Goal: Task Accomplishment & Management: Manage account settings

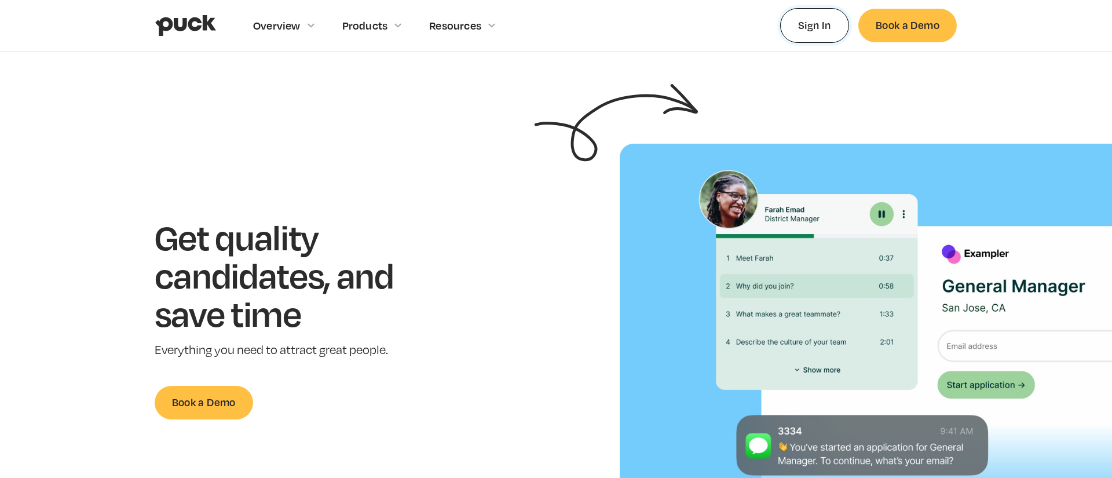
click at [797, 25] on link "Sign In" at bounding box center [814, 25] width 69 height 34
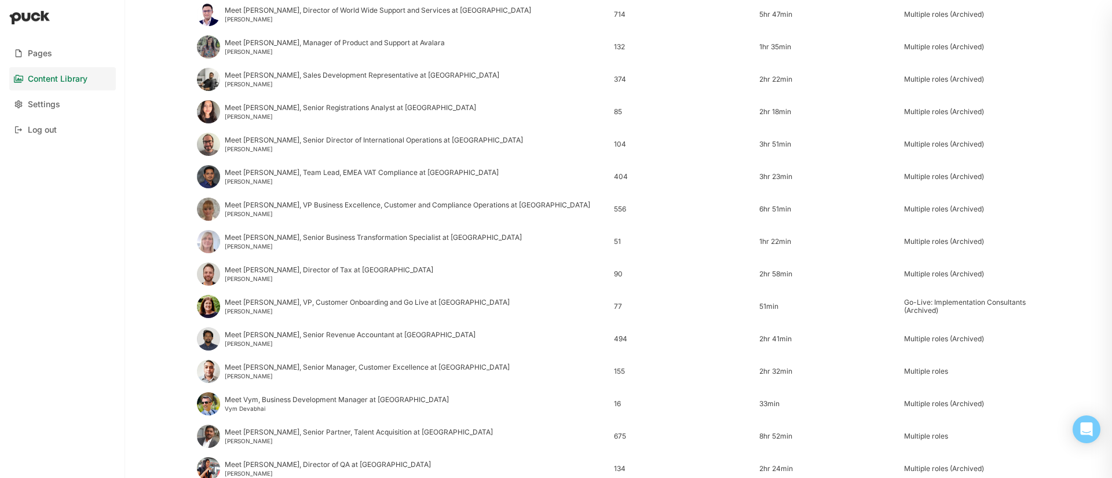
scroll to position [1368, 0]
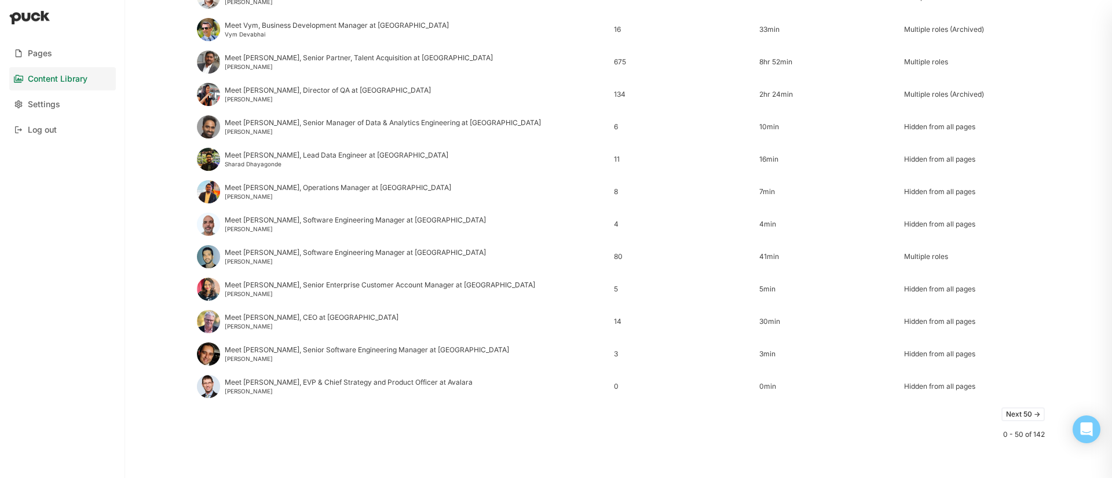
click at [1028, 415] on button "Next 50 ->" at bounding box center [1023, 414] width 43 height 14
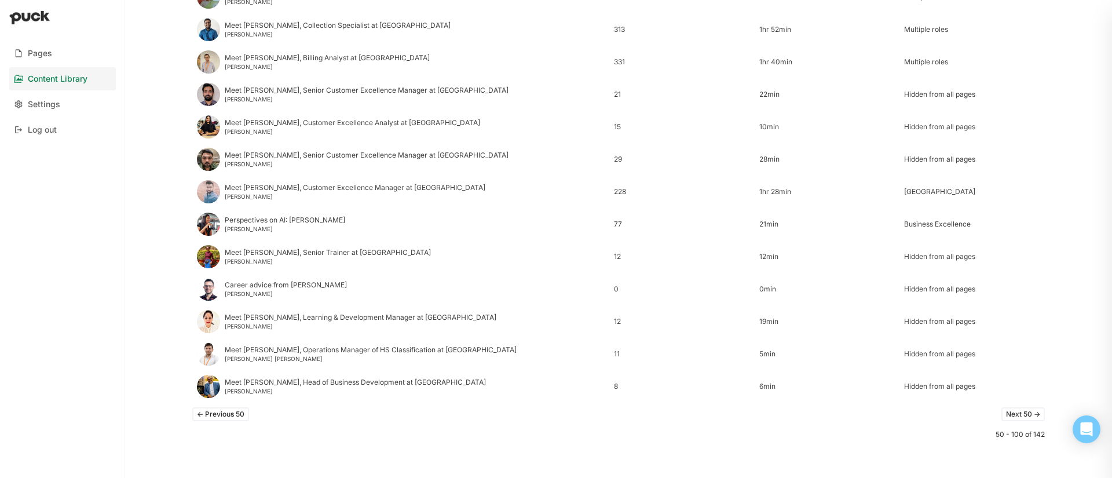
click at [238, 409] on button "<- Previous 50" at bounding box center [220, 414] width 57 height 14
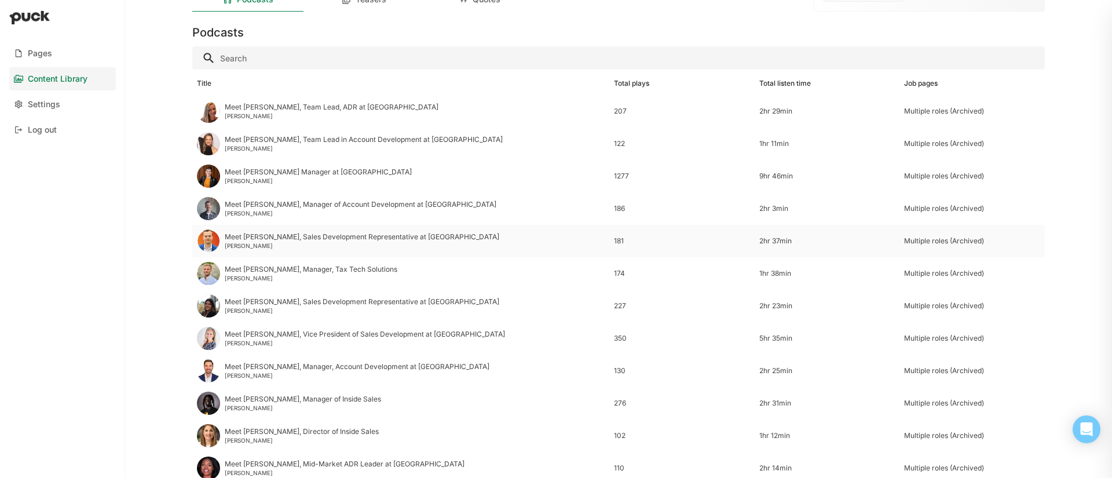
scroll to position [51, 0]
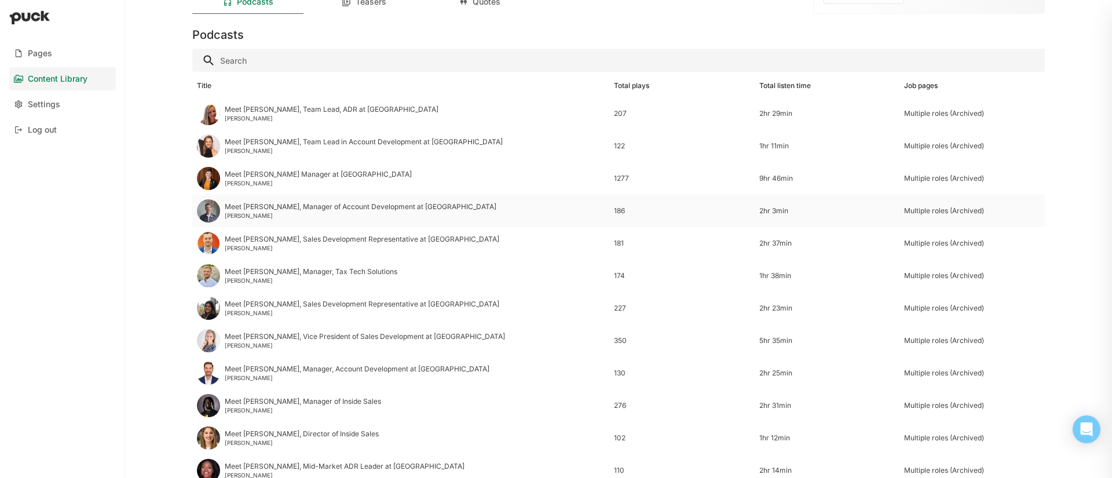
drag, startPoint x: 448, startPoint y: 287, endPoint x: 297, endPoint y: 207, distance: 170.5
click at [297, 207] on div "Meet [PERSON_NAME], Manager of Account Development at [GEOGRAPHIC_DATA]" at bounding box center [361, 207] width 272 height 8
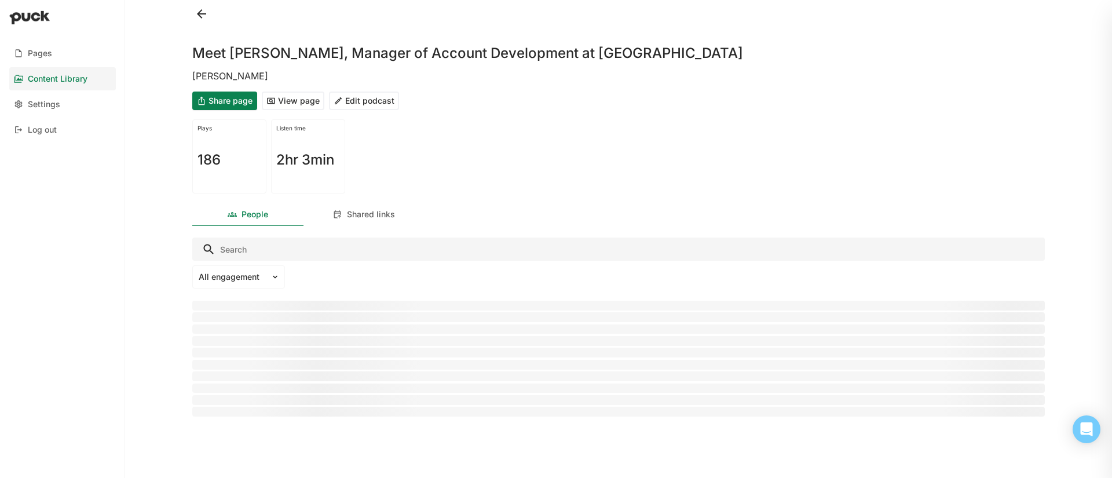
click at [366, 95] on button "Edit podcast" at bounding box center [364, 101] width 70 height 19
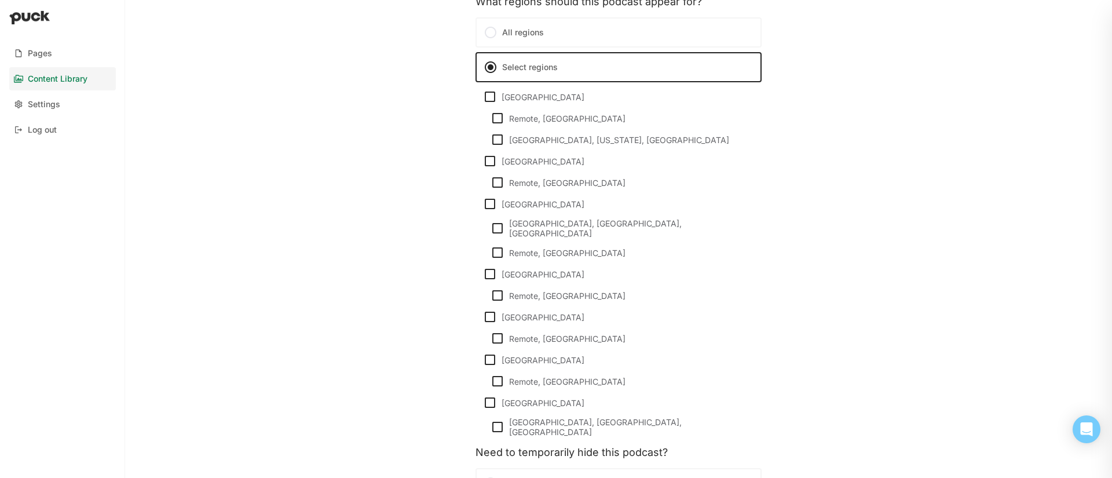
scroll to position [1084, 0]
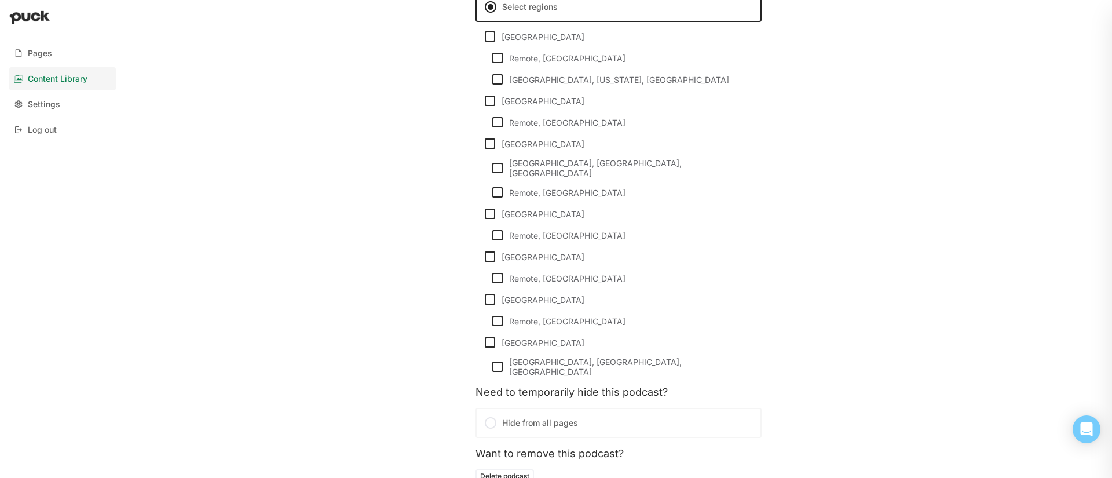
click at [486, 416] on div at bounding box center [491, 423] width 14 height 14
click at [0, 0] on input "Hide from all pages" at bounding box center [0, 0] width 0 height 0
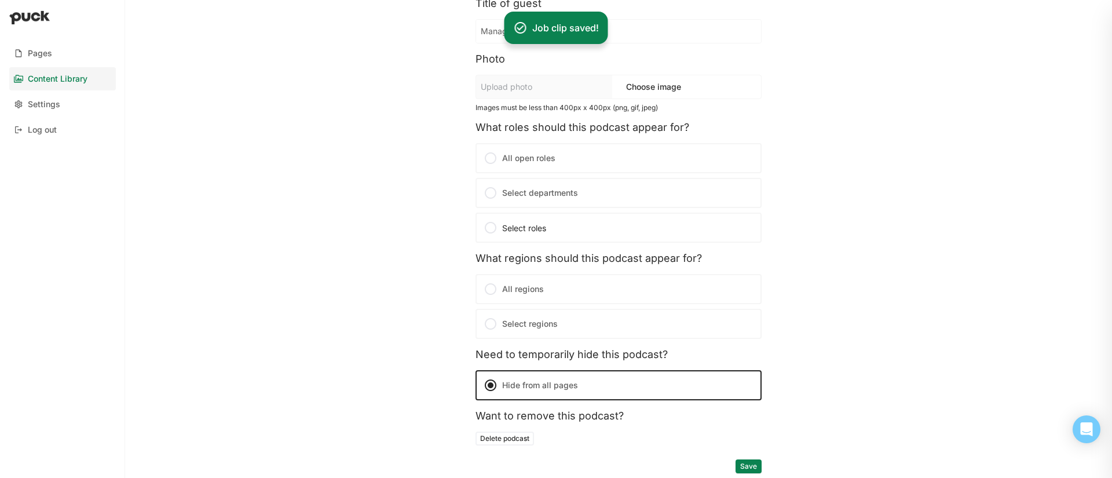
scroll to position [0, 0]
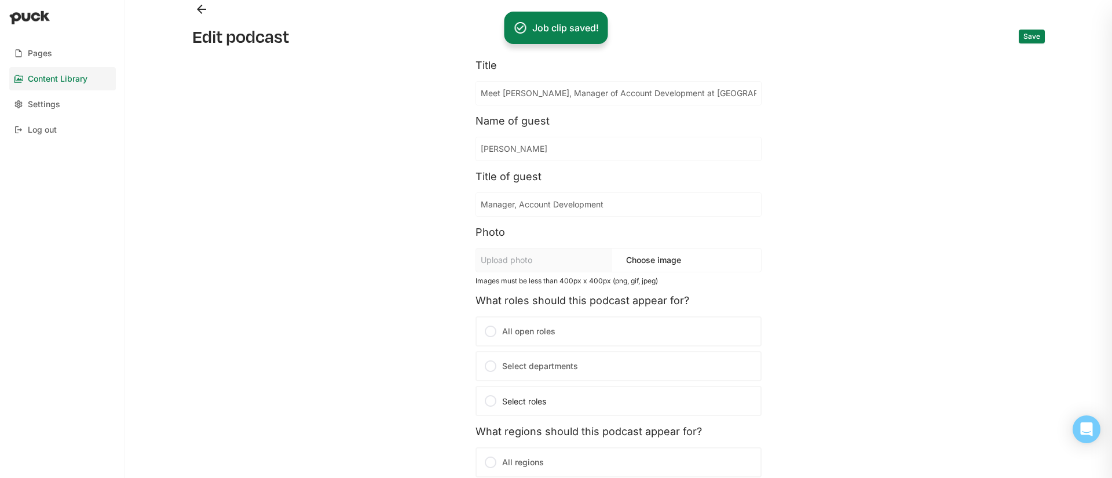
click at [206, 6] on button "Back" at bounding box center [201, 9] width 19 height 19
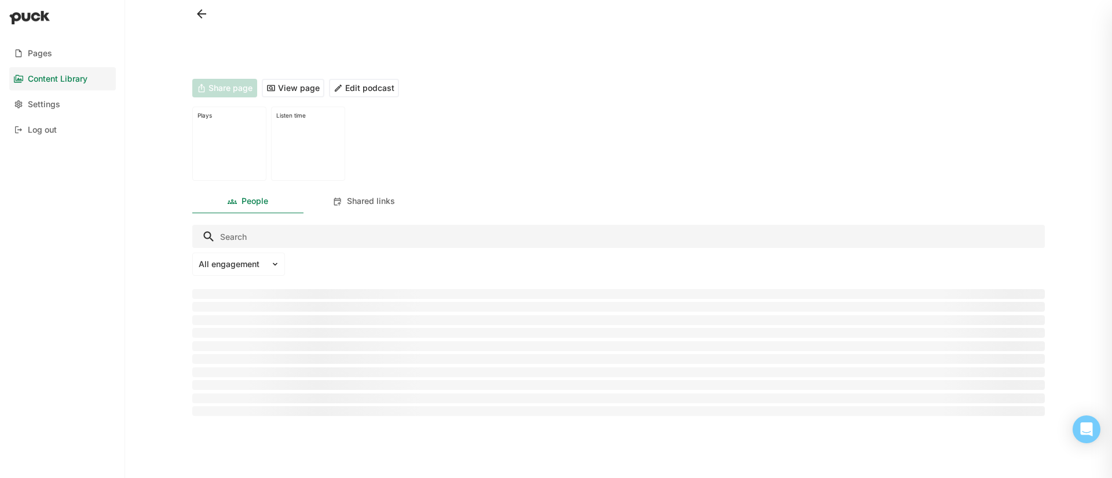
click at [203, 7] on button at bounding box center [201, 14] width 19 height 19
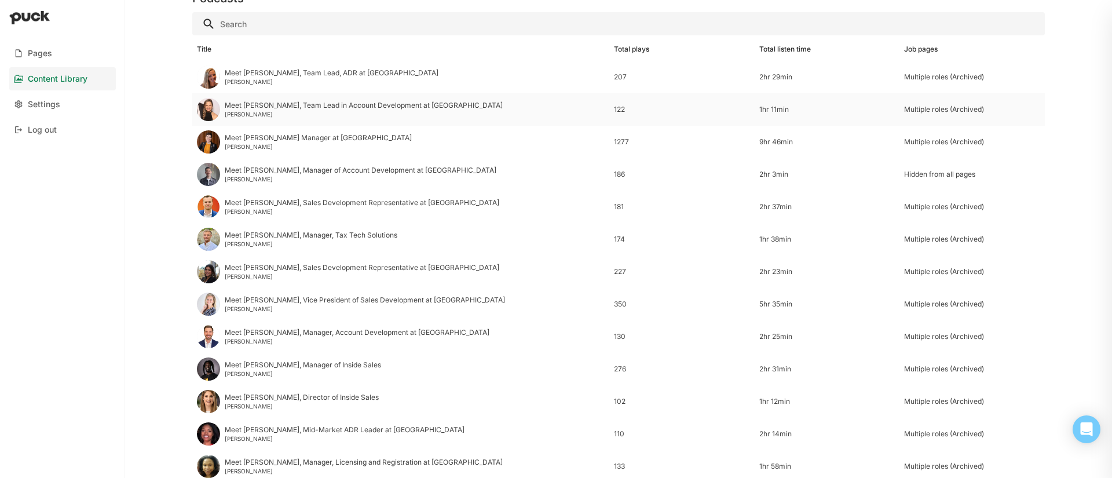
scroll to position [90, 0]
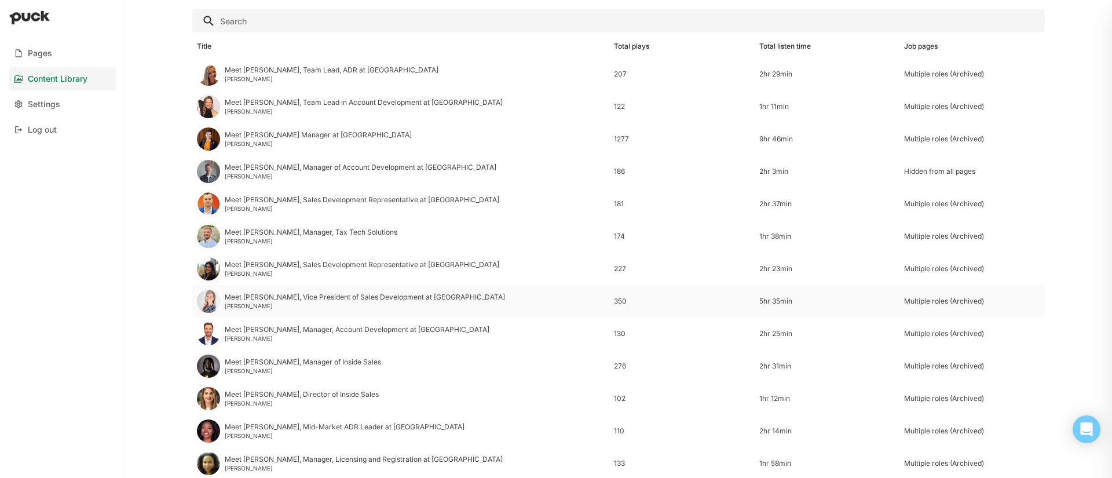
click at [344, 296] on div "Meet [PERSON_NAME], Vice President of Sales Development at [GEOGRAPHIC_DATA]" at bounding box center [365, 297] width 280 height 8
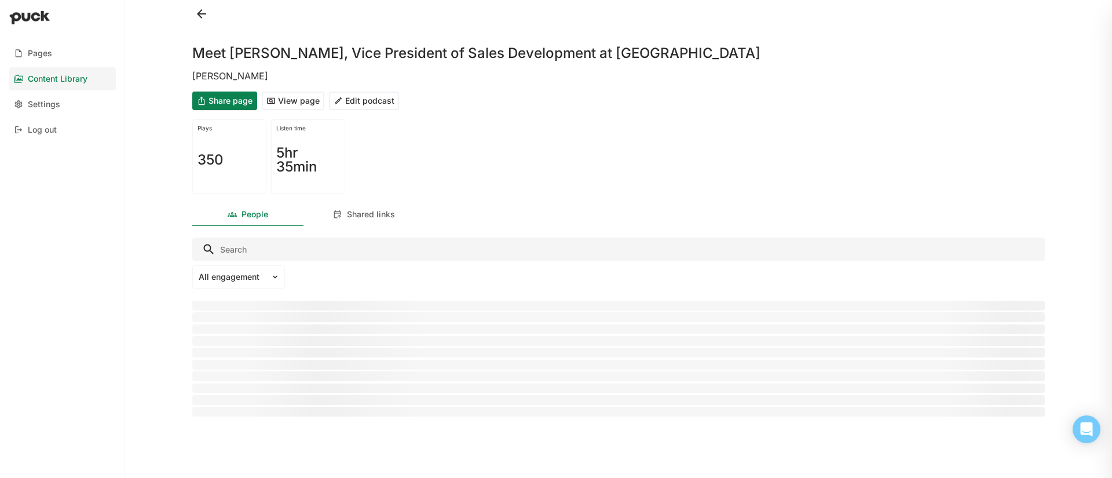
click at [360, 100] on button "Edit podcast" at bounding box center [364, 101] width 70 height 19
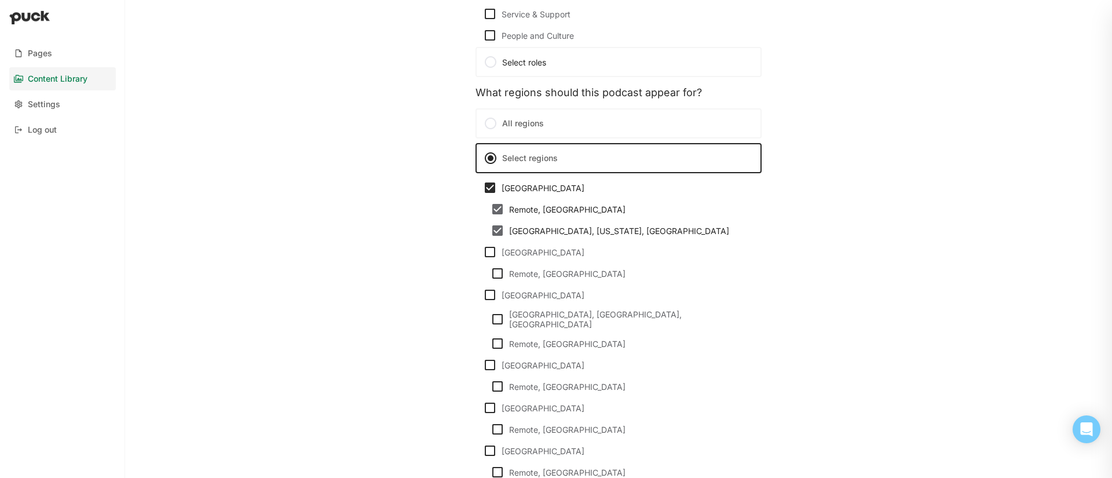
scroll to position [950, 0]
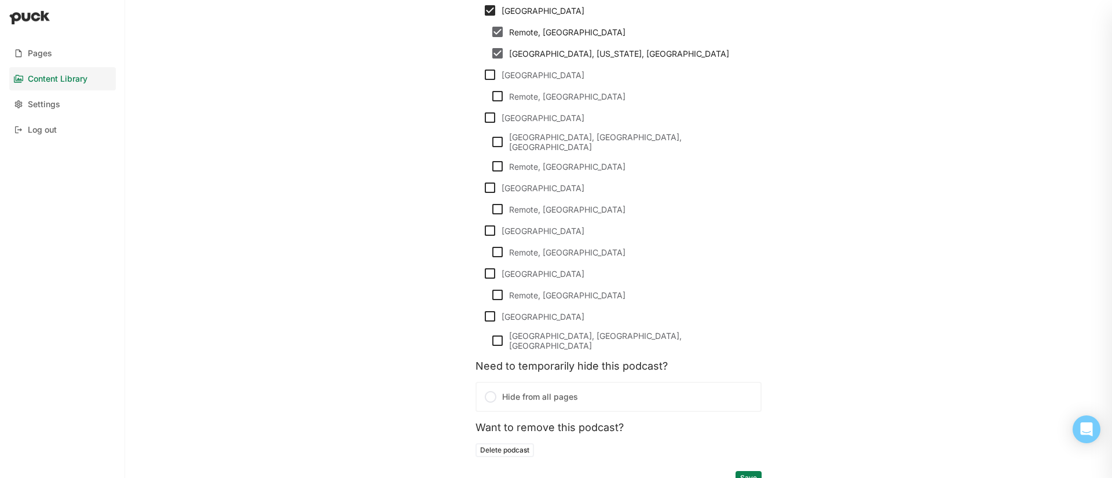
click at [494, 390] on div at bounding box center [491, 397] width 14 height 14
click at [0, 0] on input "Hide from all pages" at bounding box center [0, 0] width 0 height 0
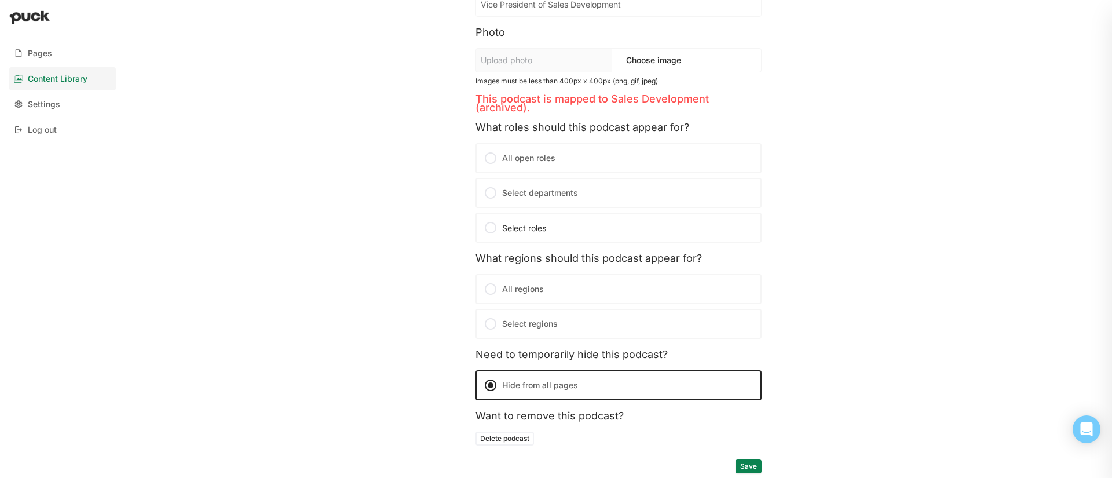
click at [750, 465] on button "Save" at bounding box center [749, 466] width 26 height 14
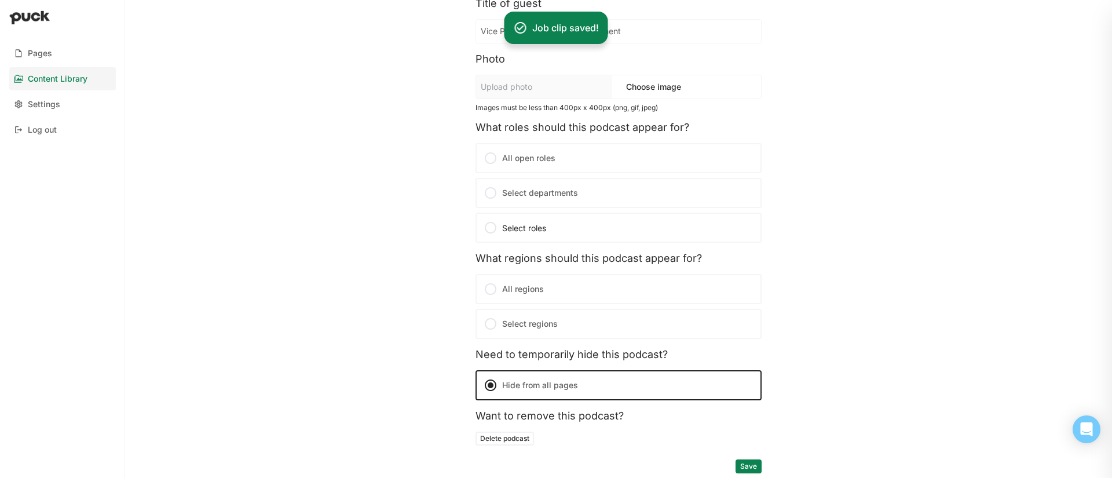
scroll to position [0, 0]
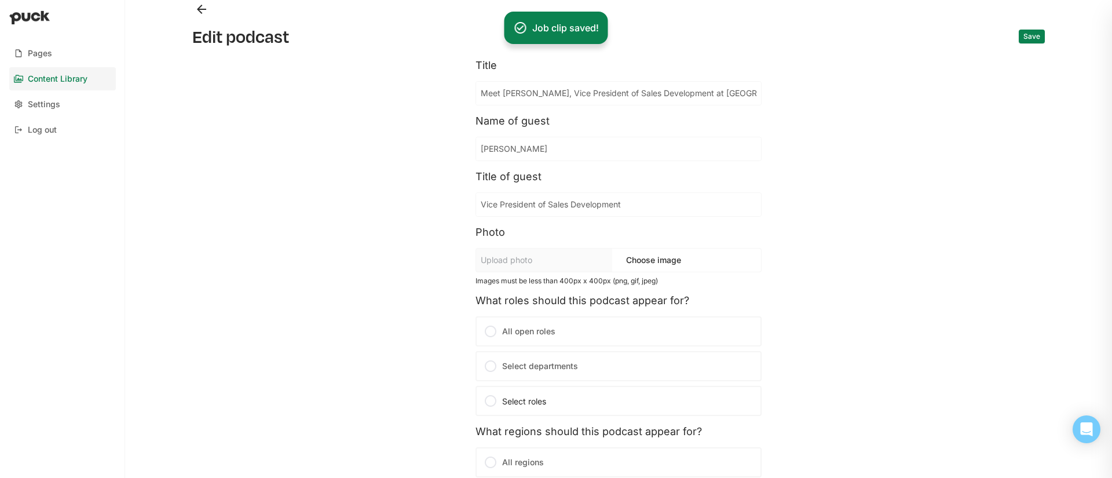
click at [205, 13] on button "Back" at bounding box center [201, 9] width 19 height 19
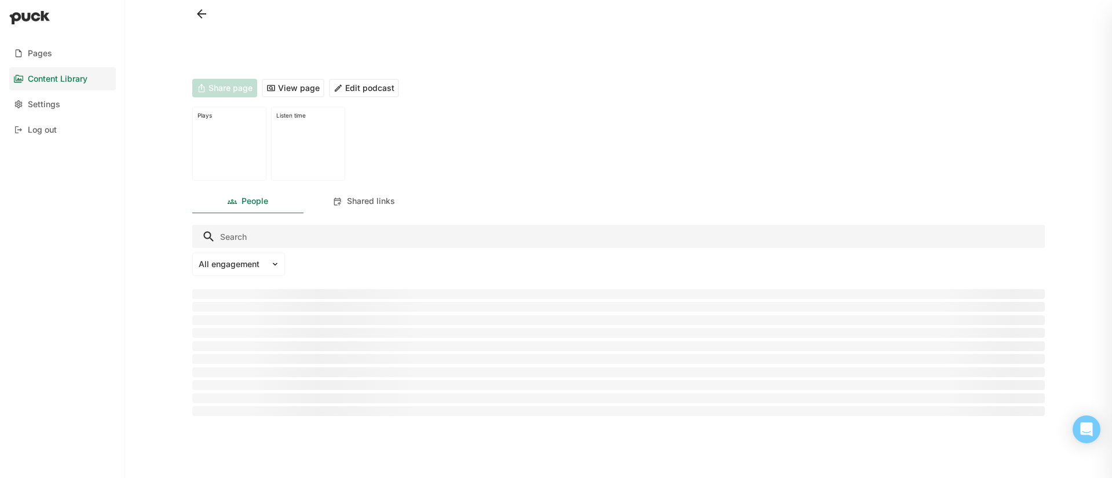
click at [205, 13] on button at bounding box center [201, 14] width 19 height 19
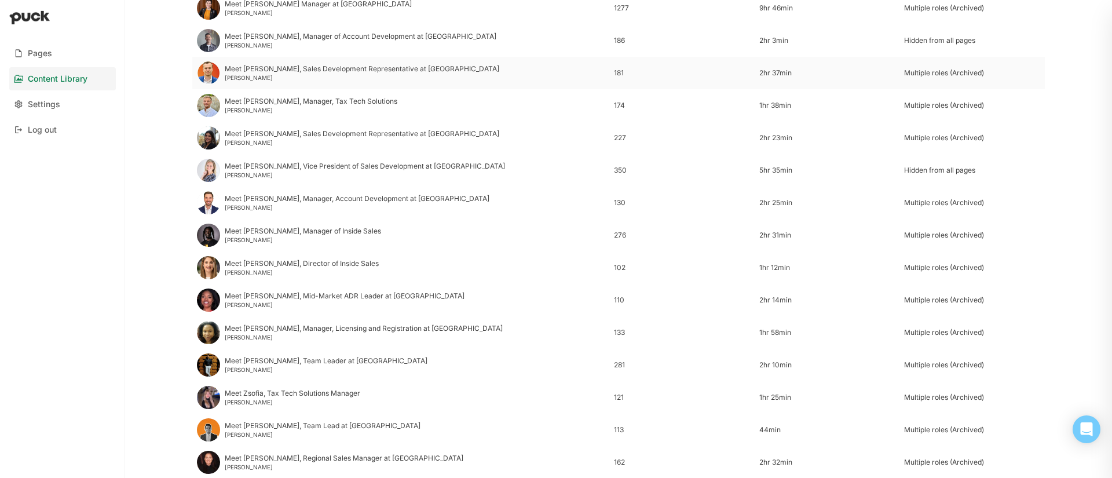
scroll to position [224, 0]
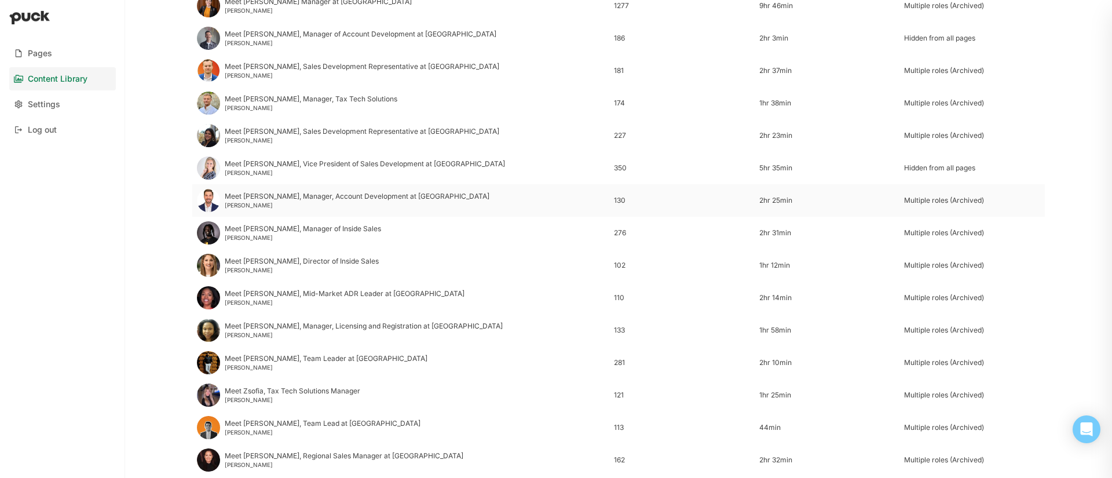
click at [267, 202] on div "[PERSON_NAME]" at bounding box center [357, 205] width 265 height 7
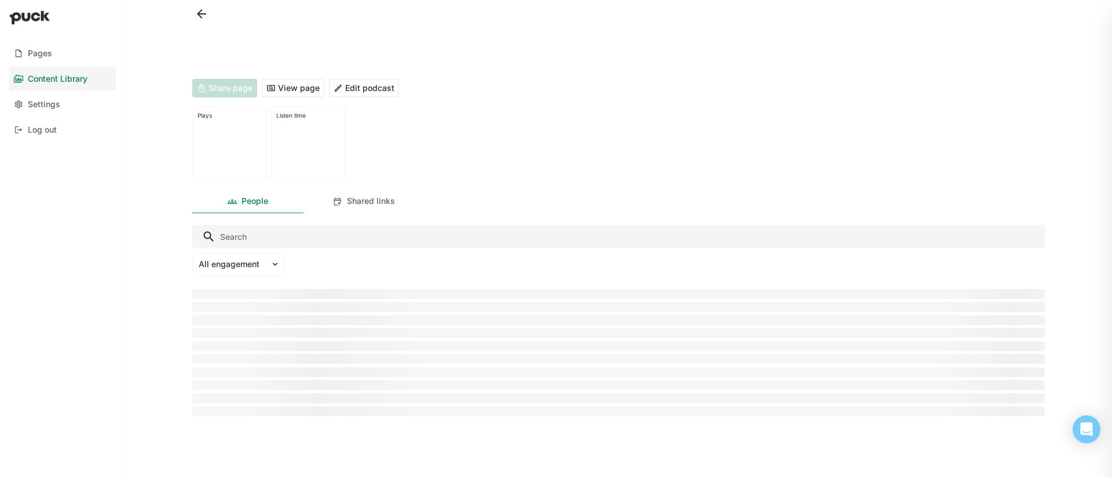
click at [374, 89] on button "Edit podcast" at bounding box center [364, 88] width 70 height 19
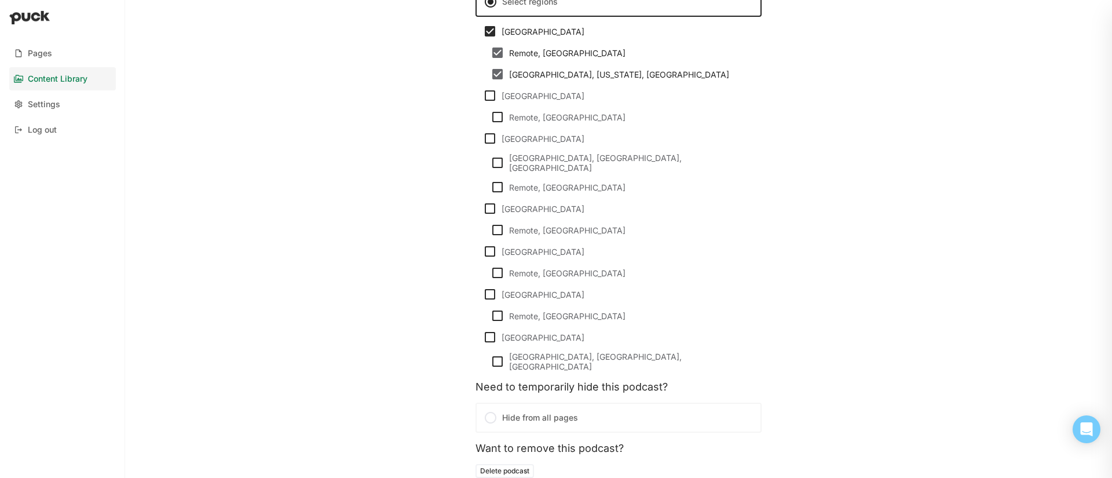
scroll to position [950, 0]
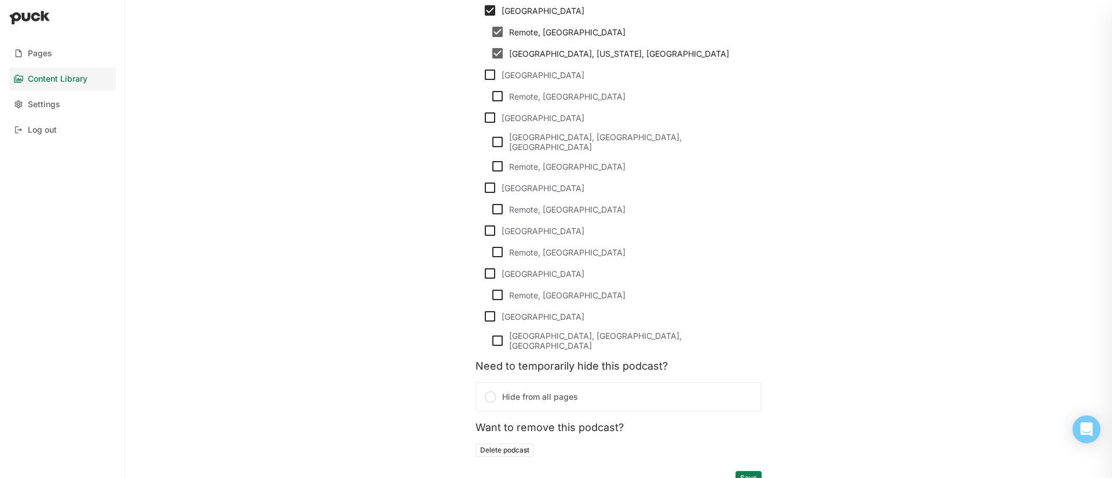
click at [516, 382] on label "Hide from all pages" at bounding box center [619, 397] width 286 height 30
click at [0, 0] on input "Hide from all pages" at bounding box center [0, 0] width 0 height 0
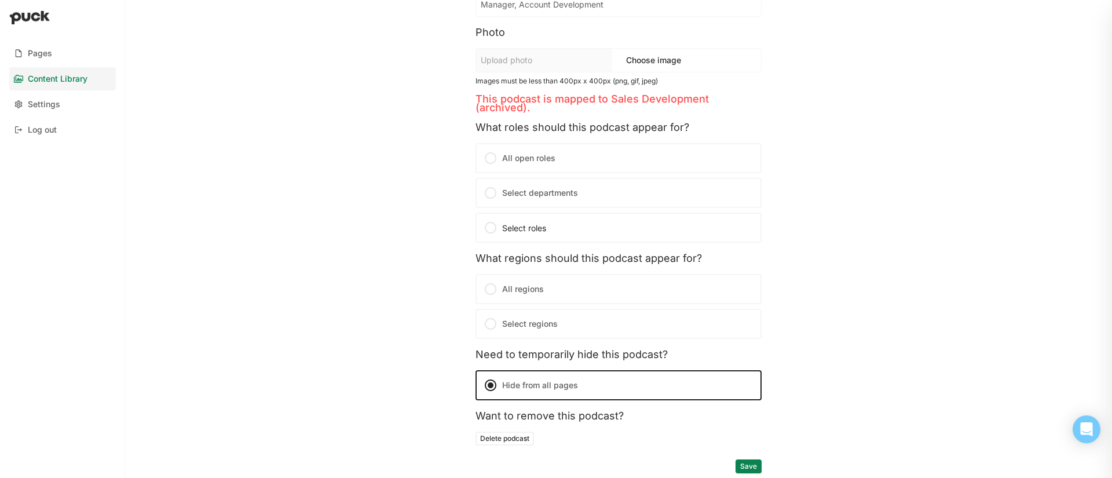
scroll to position [200, 0]
click at [755, 463] on button "Save" at bounding box center [749, 466] width 26 height 14
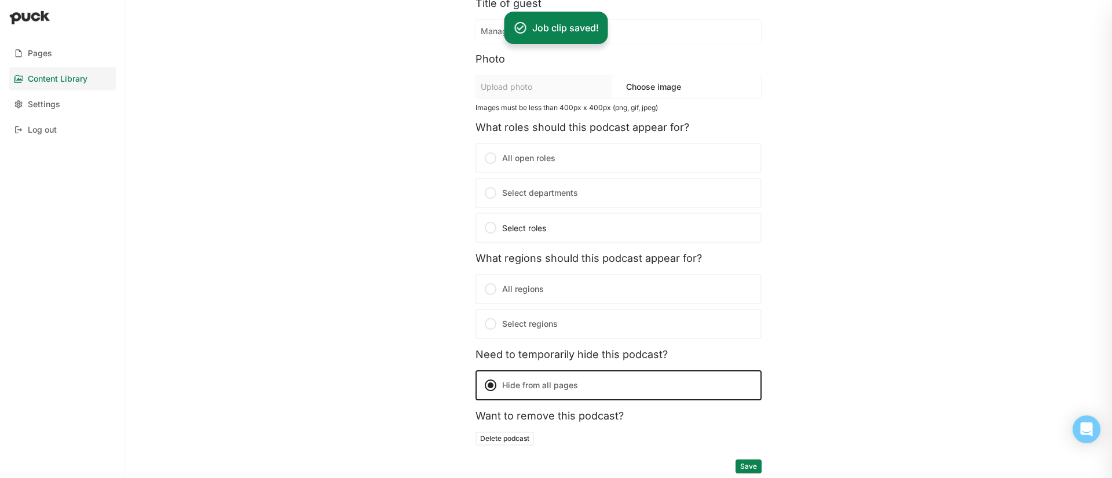
scroll to position [0, 0]
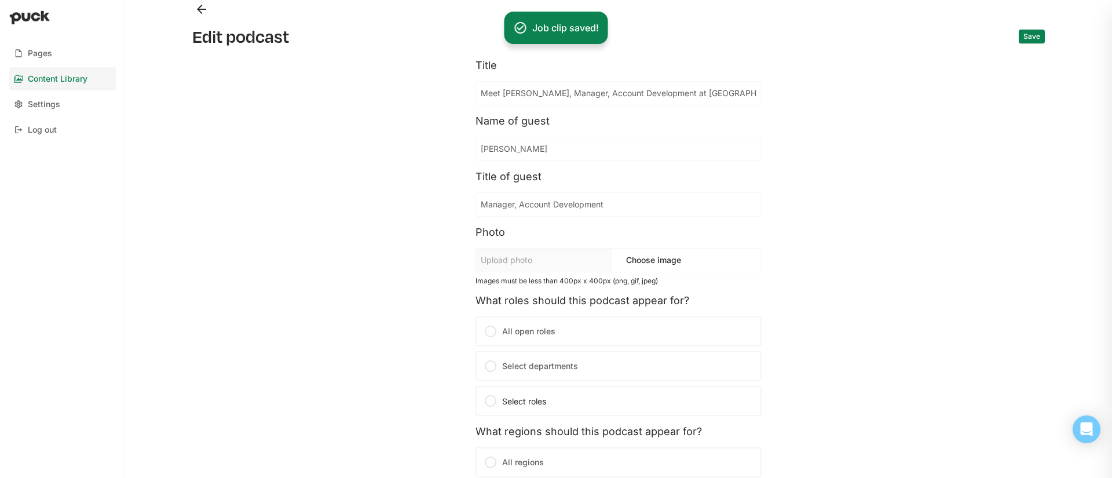
click at [203, 10] on button "Back" at bounding box center [201, 9] width 19 height 19
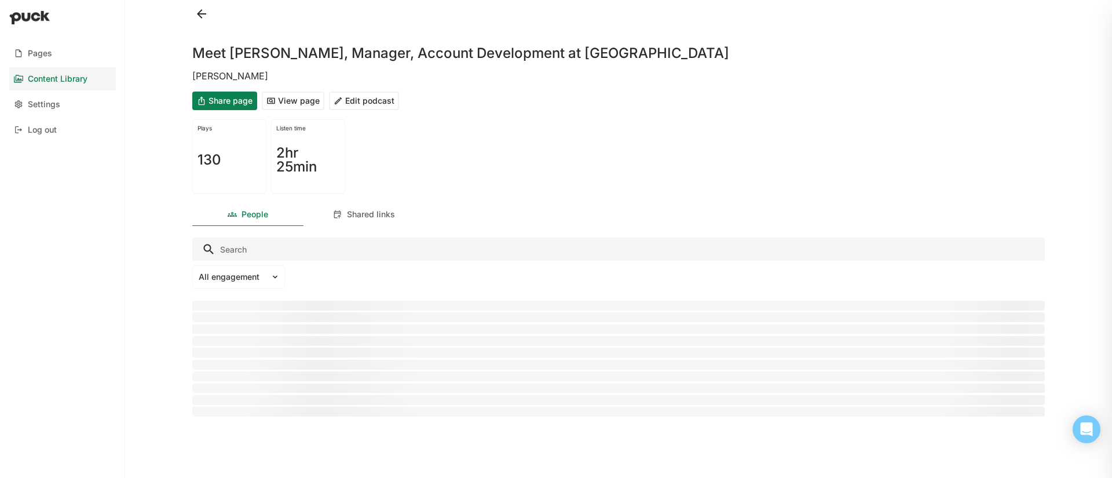
click at [198, 13] on button at bounding box center [201, 14] width 19 height 19
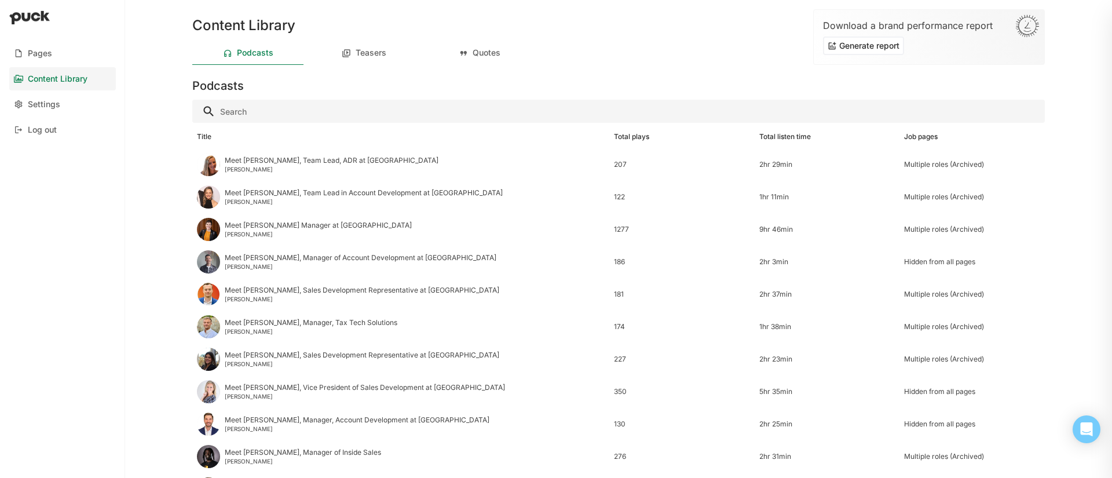
click at [350, 114] on input "Search" at bounding box center [618, 111] width 853 height 23
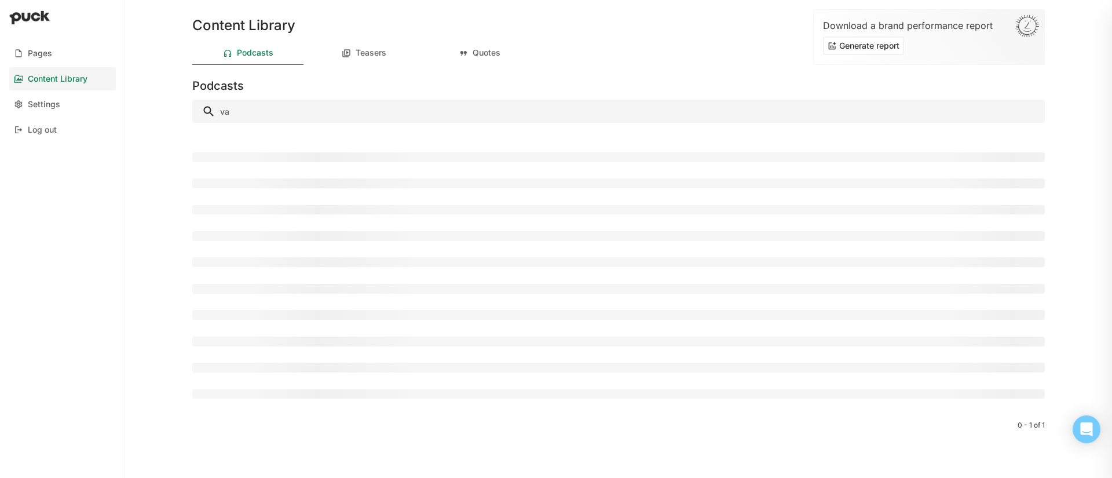
type input "v"
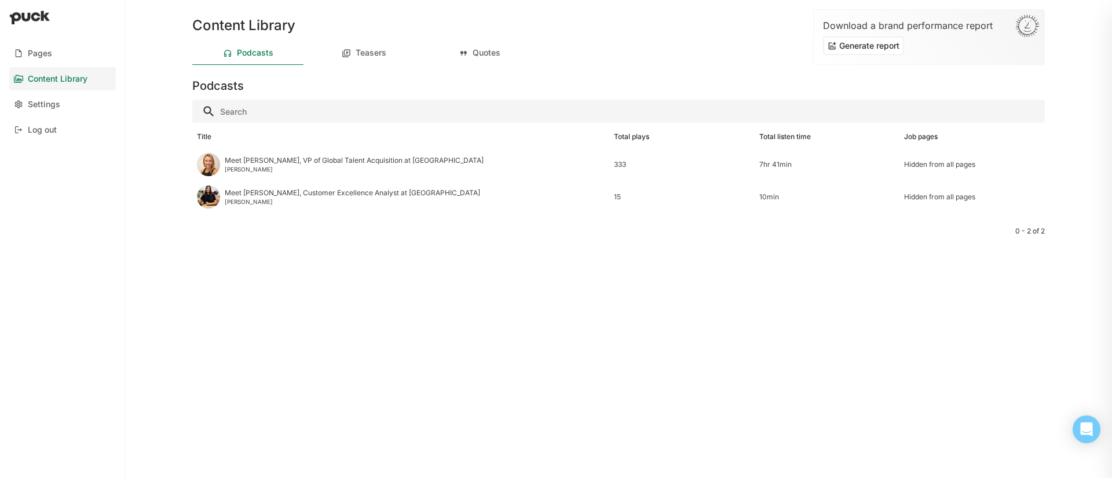
click at [61, 78] on div "Content Library" at bounding box center [58, 79] width 60 height 10
click at [45, 81] on div "Content Library" at bounding box center [58, 79] width 60 height 10
click at [434, 115] on input "Search" at bounding box center [618, 111] width 853 height 23
click at [371, 54] on div "Teasers" at bounding box center [371, 53] width 31 height 10
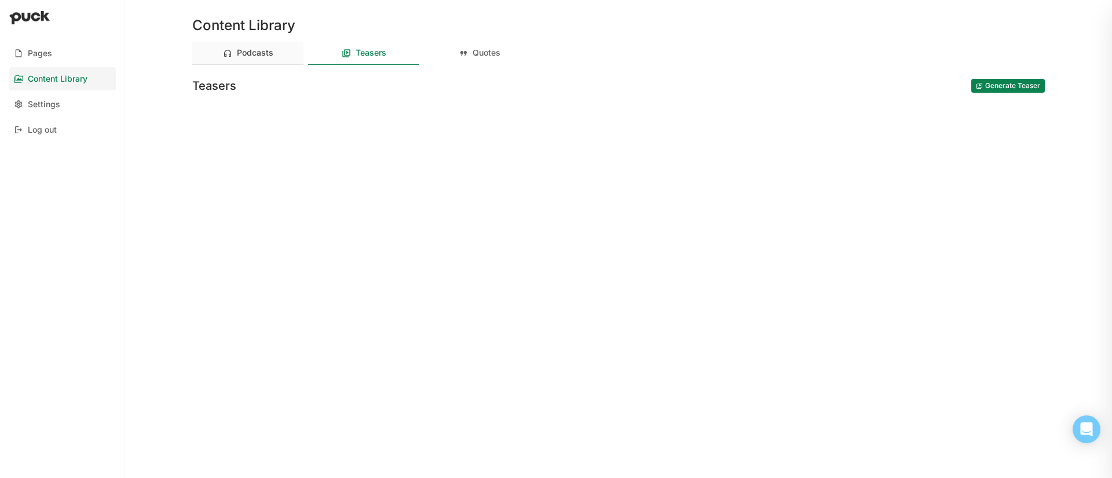
click at [273, 53] on div "Podcasts" at bounding box center [247, 53] width 111 height 23
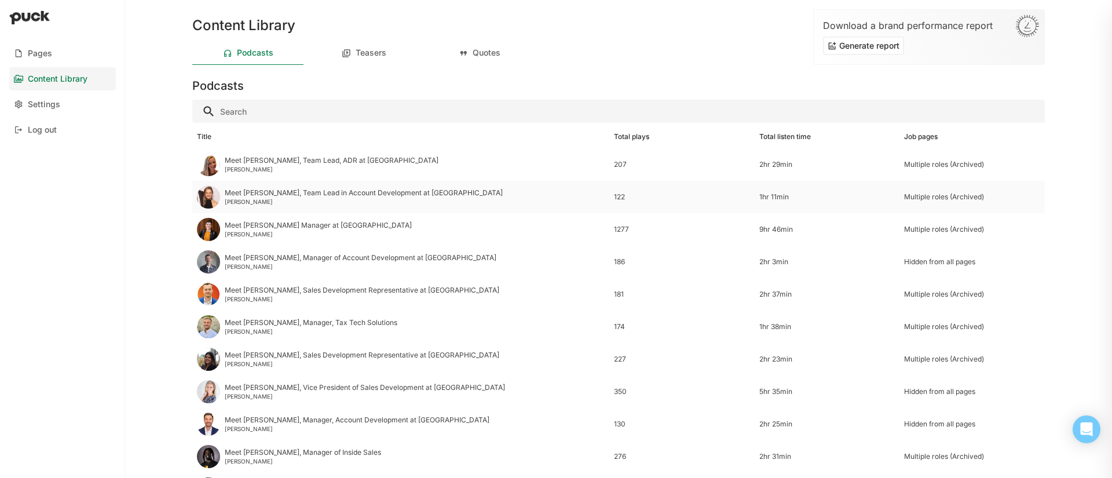
click at [262, 195] on div "Meet [PERSON_NAME], Team Lead in Account Development at [GEOGRAPHIC_DATA]" at bounding box center [364, 193] width 278 height 8
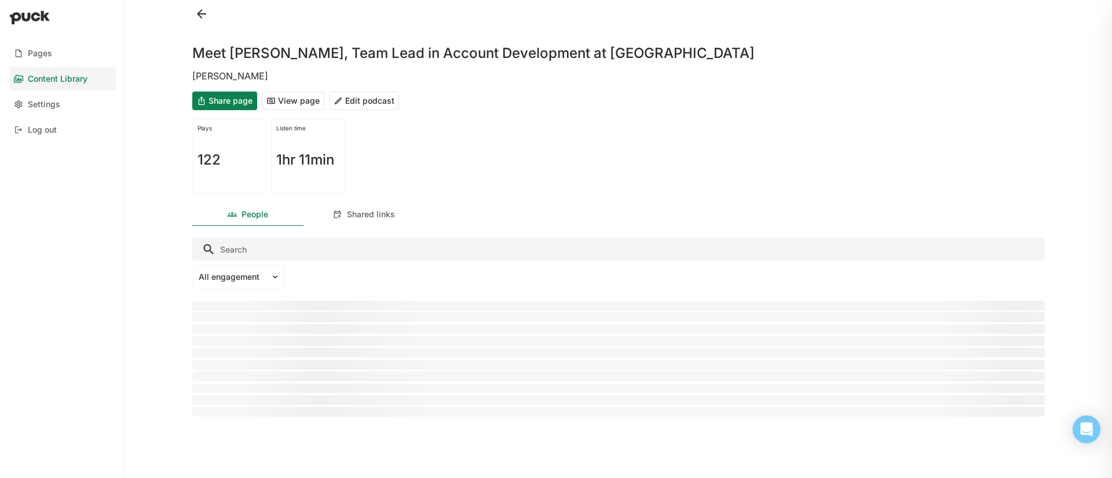
click at [367, 101] on button "Edit podcast" at bounding box center [364, 101] width 70 height 19
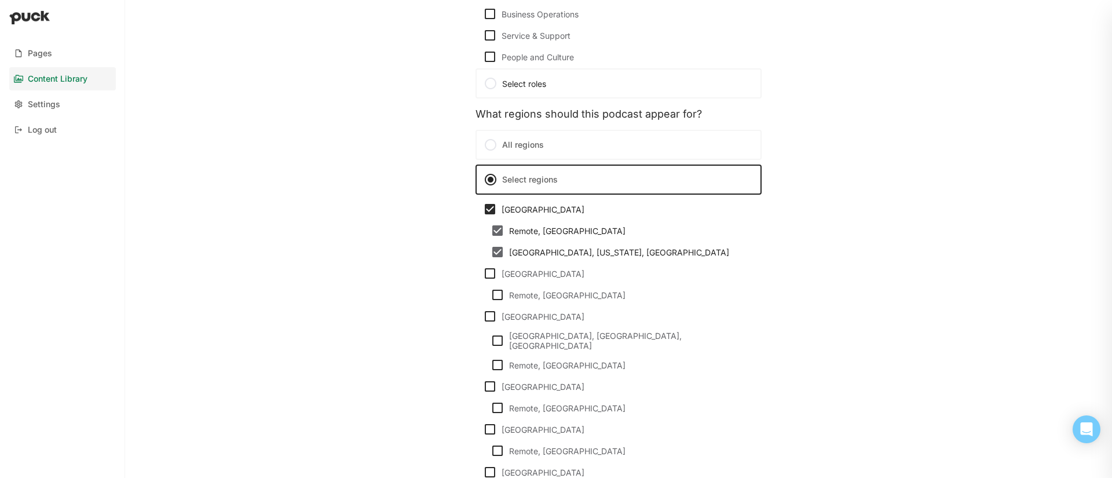
scroll to position [950, 0]
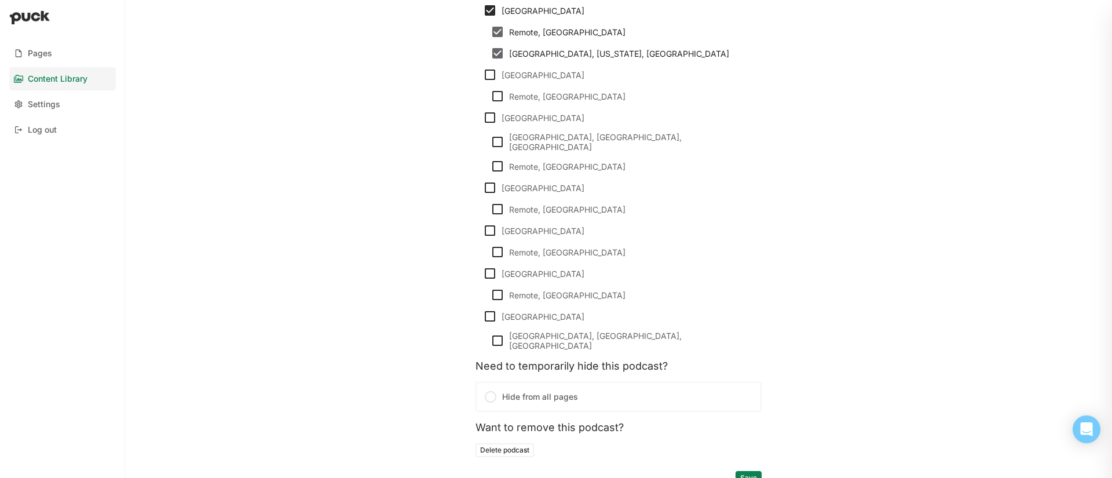
click at [534, 388] on label "Hide from all pages" at bounding box center [619, 397] width 286 height 30
click at [0, 0] on input "Hide from all pages" at bounding box center [0, 0] width 0 height 0
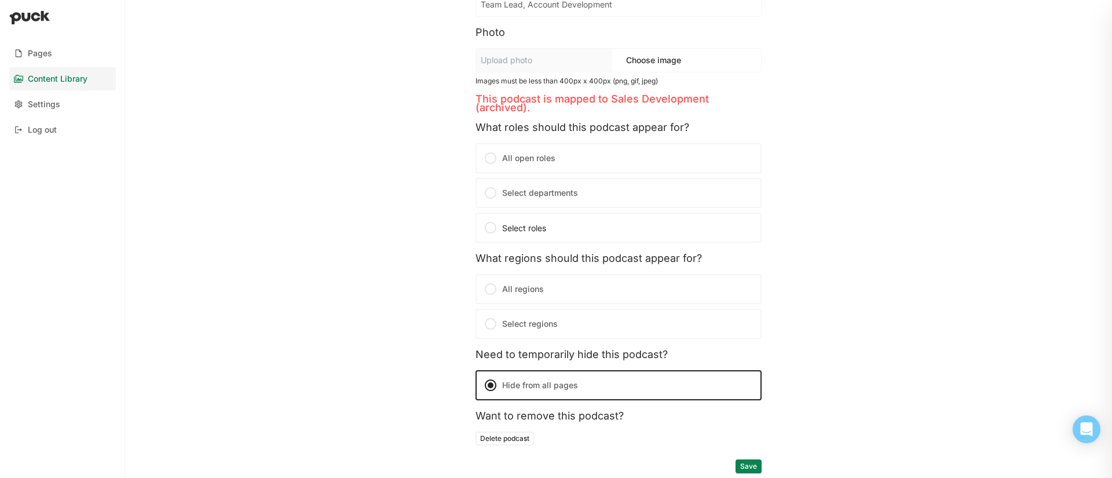
click at [754, 465] on button "Save" at bounding box center [749, 466] width 26 height 14
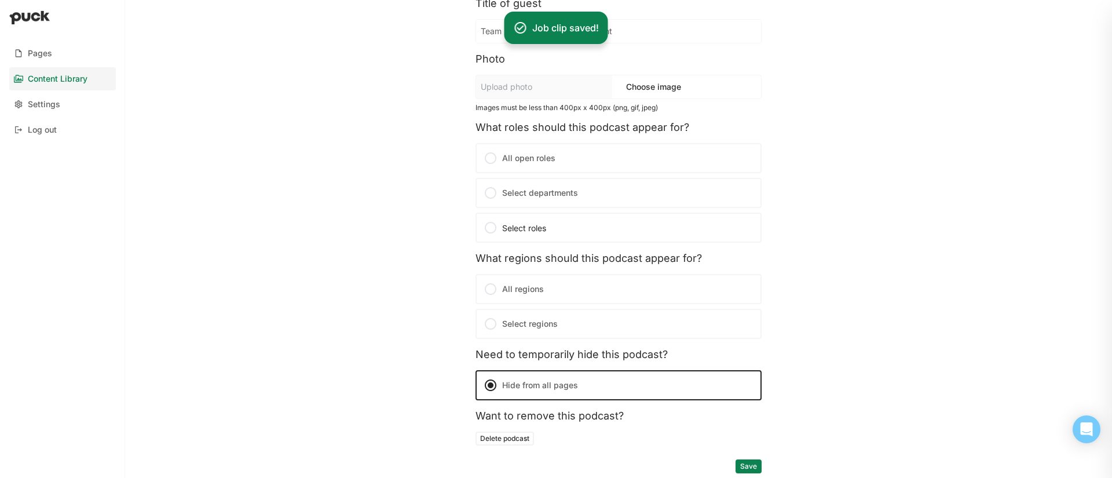
scroll to position [173, 0]
click at [755, 465] on button "Save" at bounding box center [749, 466] width 26 height 14
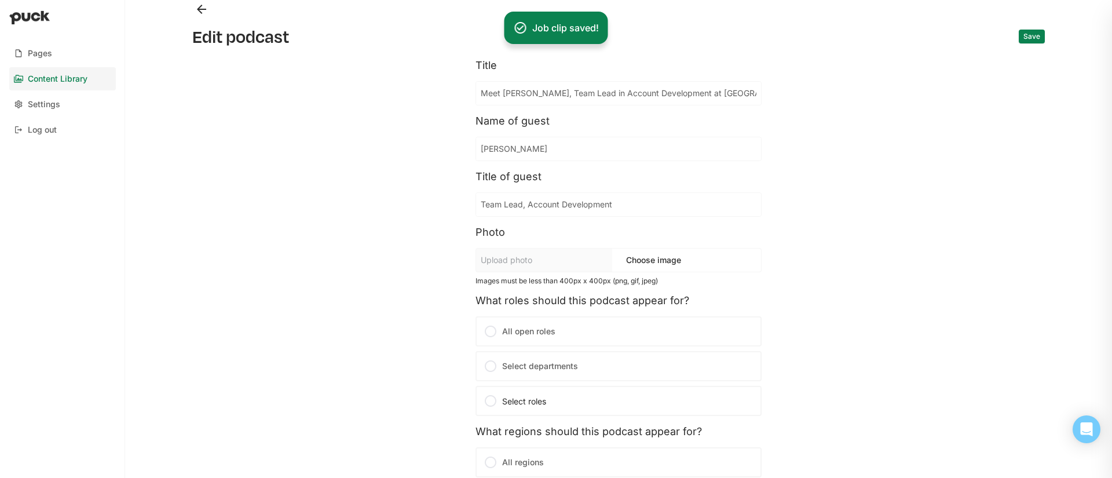
click at [203, 9] on button "Back" at bounding box center [201, 9] width 19 height 19
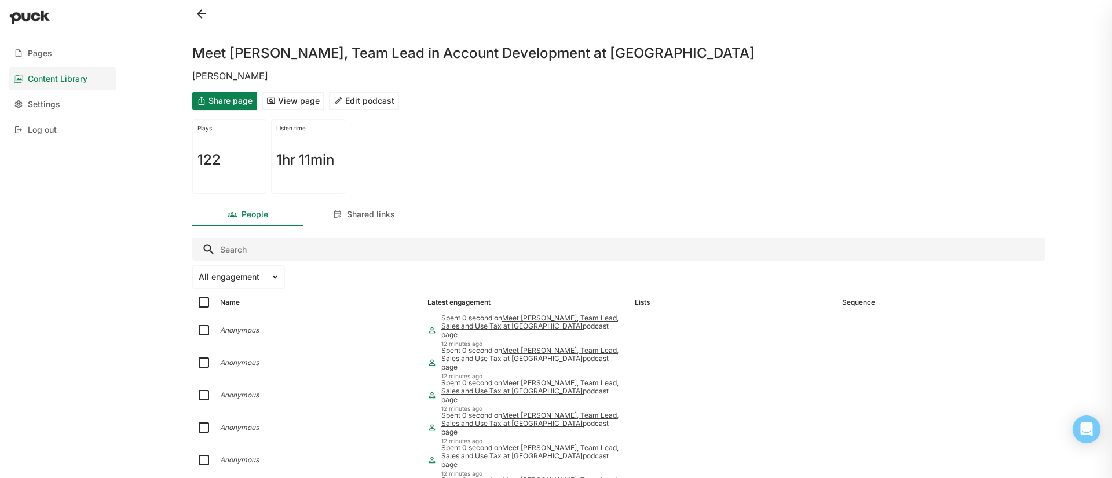
click at [202, 16] on button at bounding box center [201, 14] width 19 height 19
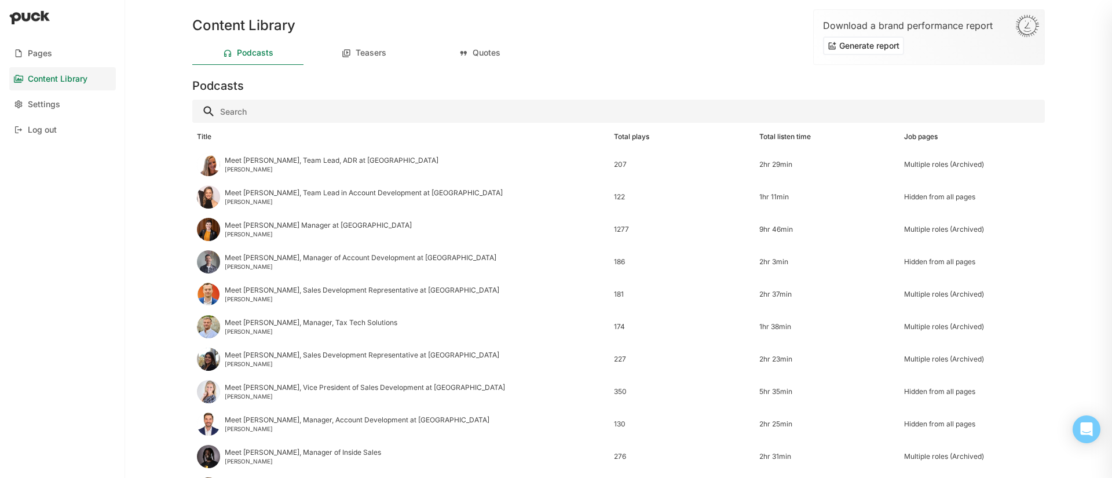
click at [885, 50] on button "Generate report" at bounding box center [863, 45] width 81 height 19
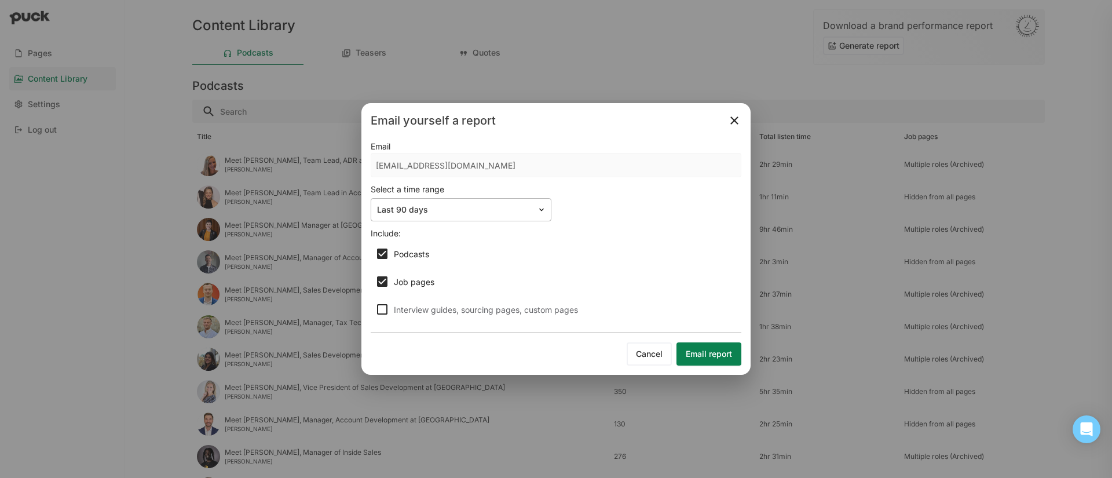
click at [538, 214] on img at bounding box center [541, 209] width 9 height 9
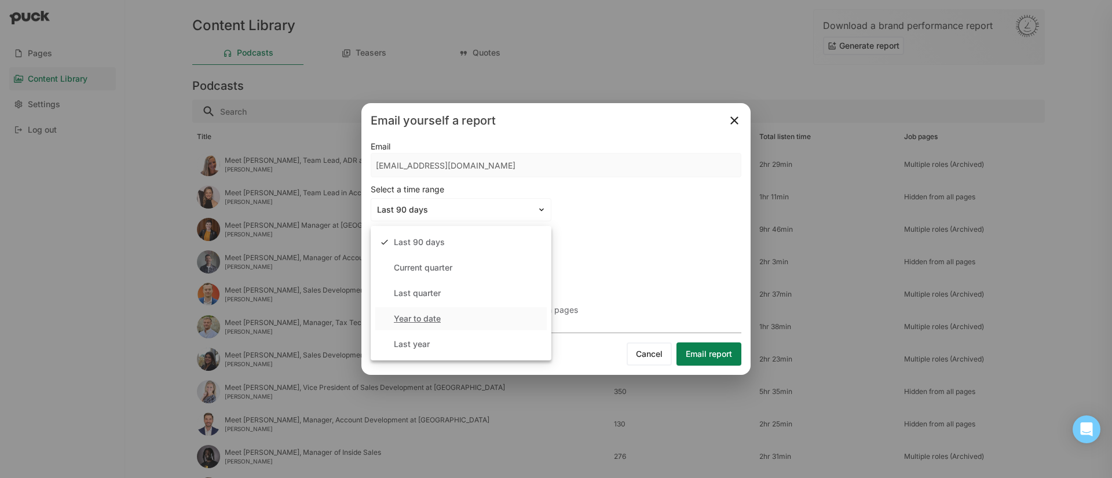
click at [469, 313] on div "Year to date" at bounding box center [460, 318] width 171 height 23
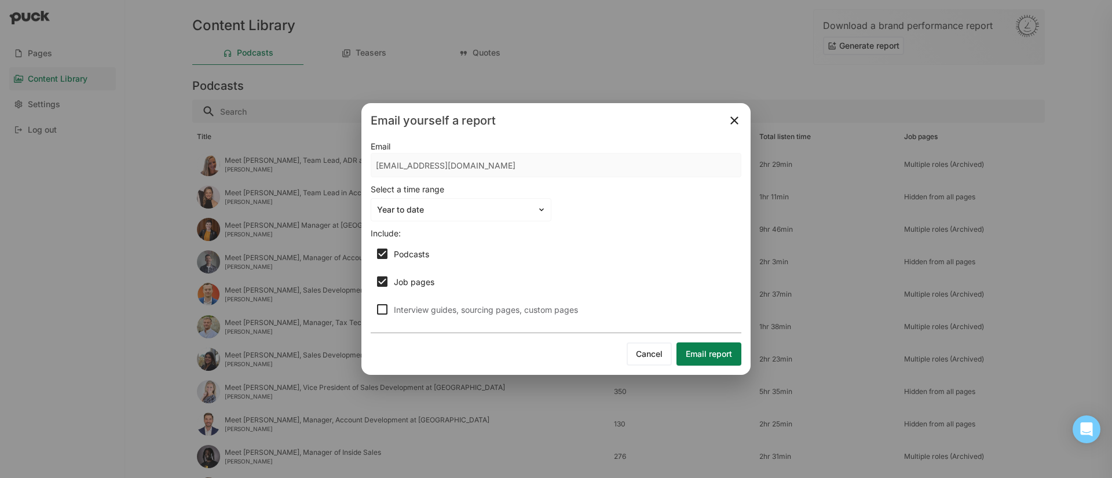
click at [509, 310] on div "Interview guides, sourcing pages, custom pages" at bounding box center [570, 310] width 352 height 10
click at [375, 310] on input "Interview guides, sourcing pages, custom pages" at bounding box center [375, 309] width 1 height 1
checkbox input "true"
click at [719, 356] on button "Email report" at bounding box center [709, 353] width 65 height 23
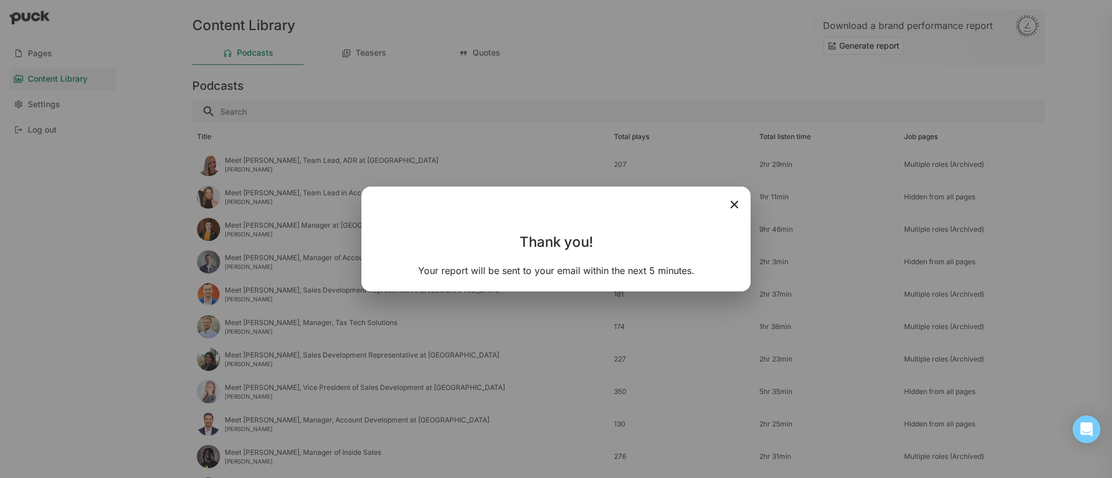
click at [730, 202] on img at bounding box center [735, 205] width 14 height 14
